Goal: Communication & Community: Answer question/provide support

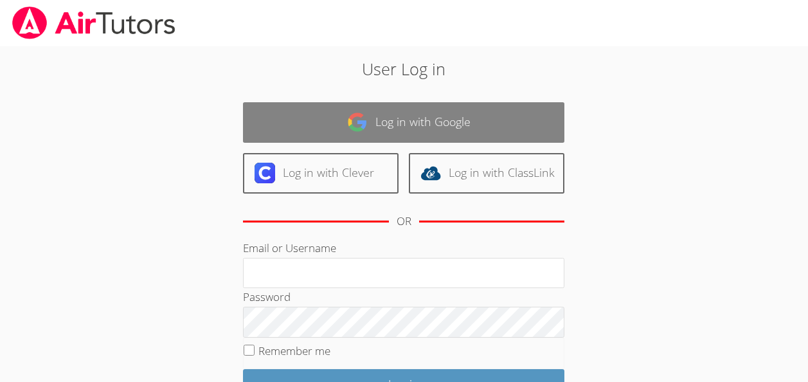
click at [423, 125] on link "Log in with Google" at bounding box center [403, 122] width 321 height 40
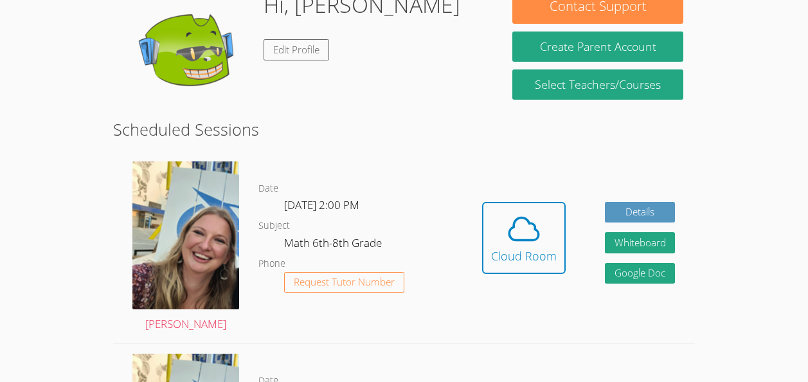
scroll to position [220, 0]
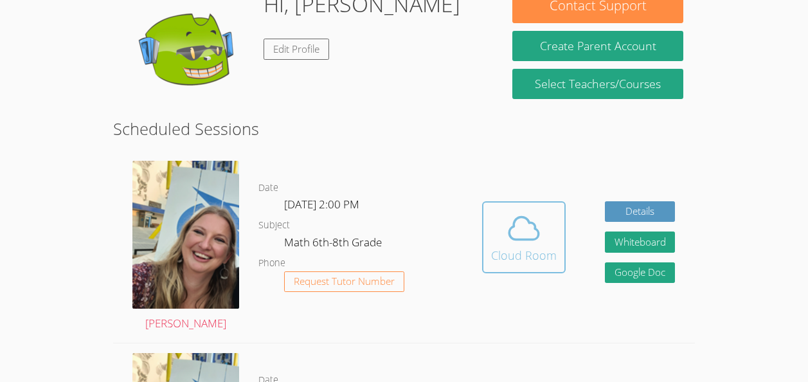
click at [525, 236] on icon at bounding box center [524, 228] width 36 height 36
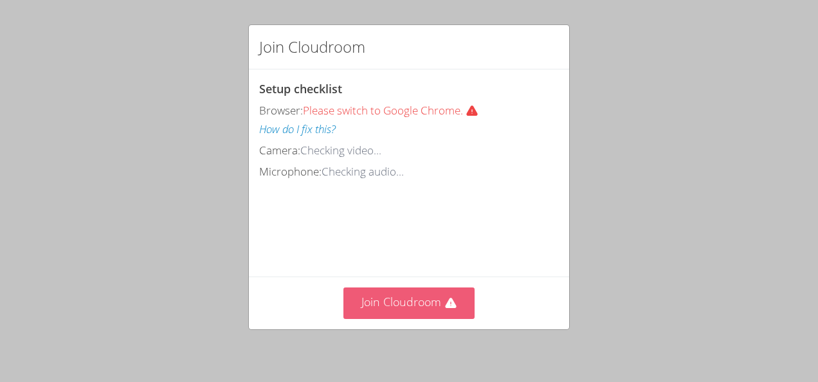
click at [356, 303] on button "Join Cloudroom" at bounding box center [409, 302] width 132 height 31
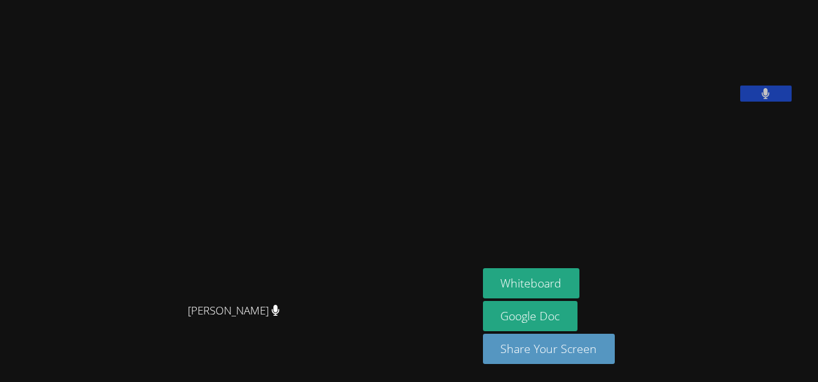
click at [771, 102] on button at bounding box center [765, 93] width 51 height 16
click at [767, 102] on button at bounding box center [765, 93] width 51 height 16
click at [569, 289] on button "Whiteboard" at bounding box center [531, 283] width 97 height 30
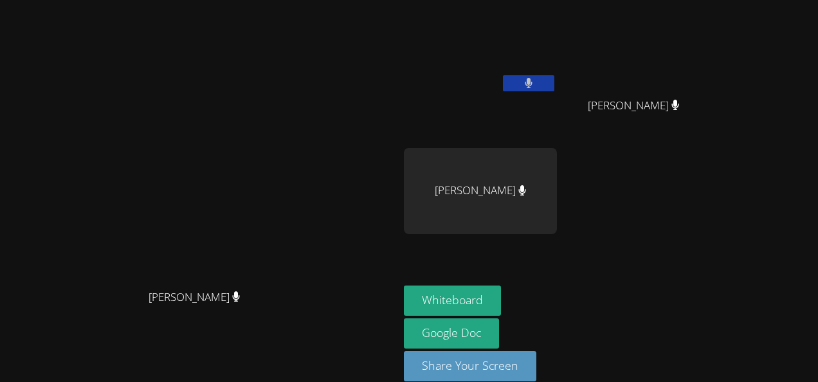
click at [554, 80] on button at bounding box center [528, 83] width 51 height 16
click at [535, 84] on icon at bounding box center [527, 83] width 13 height 11
click at [554, 82] on button at bounding box center [528, 83] width 51 height 16
click at [554, 80] on button at bounding box center [528, 83] width 51 height 16
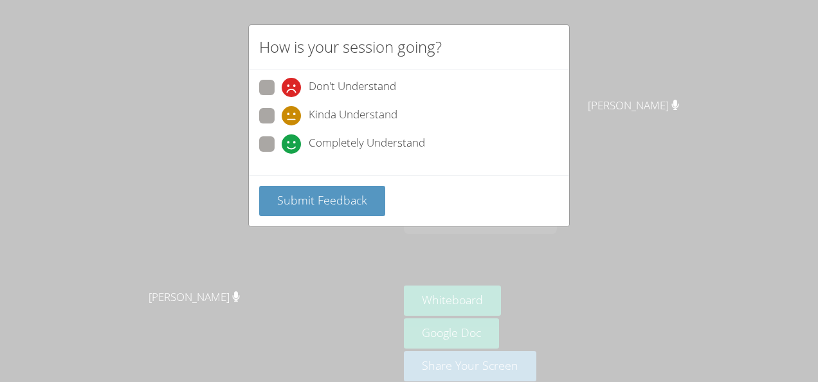
click at [282, 154] on span at bounding box center [282, 154] width 0 height 0
click at [282, 142] on input "Completely Understand" at bounding box center [287, 141] width 11 height 11
radio input "true"
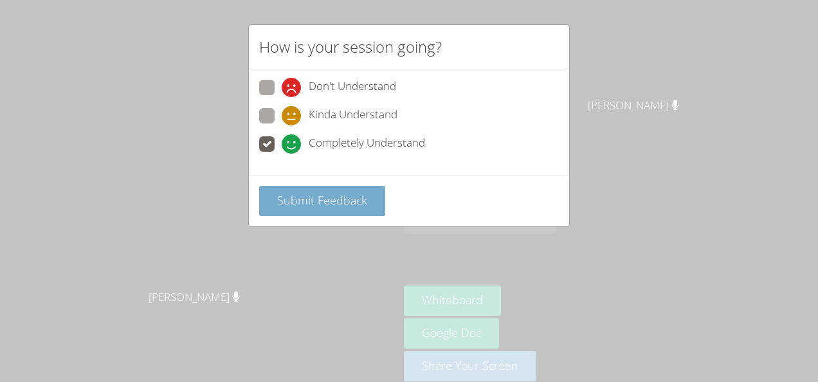
click at [350, 201] on span "Submit Feedback" at bounding box center [322, 199] width 90 height 15
